Goal: Navigation & Orientation: Go to known website

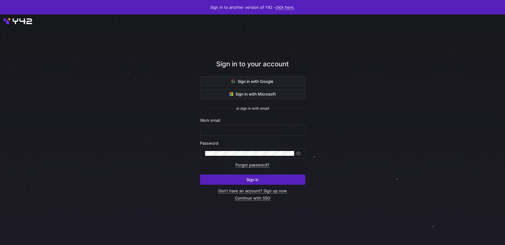
click at [0, 244] on nordpass-portal at bounding box center [0, 245] width 0 height 0
type input "[EMAIL_ADDRESS][PERSON_NAME][DOMAIN_NAME]"
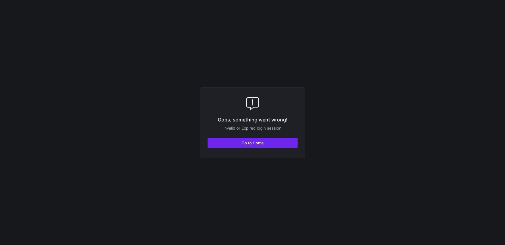
click at [269, 145] on span "button" at bounding box center [253, 143] width 90 height 10
